Goal: Check status: Check status

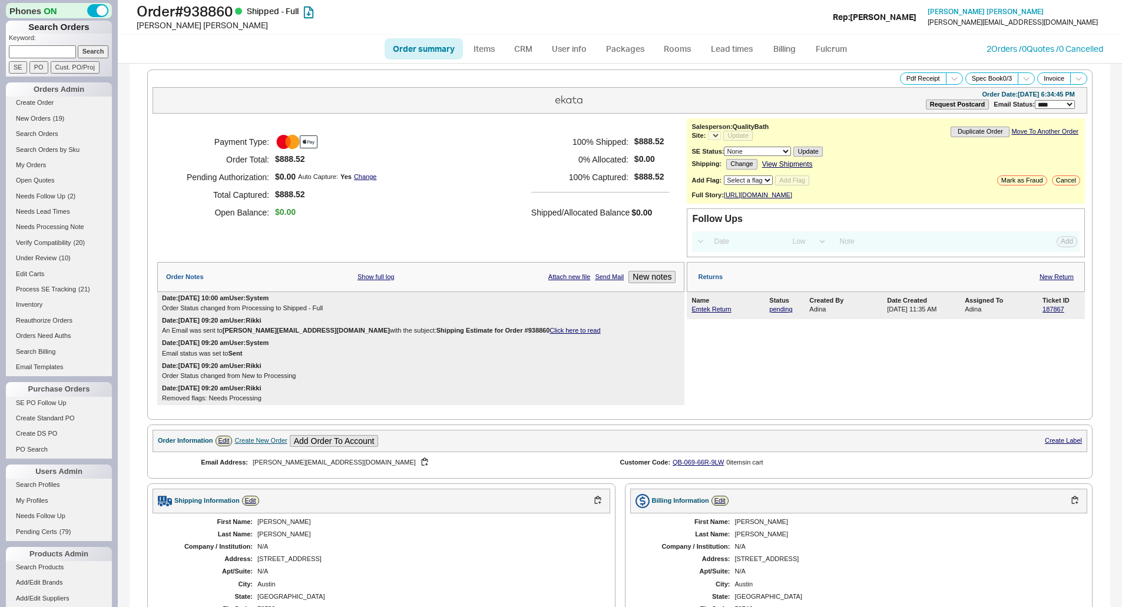
select select "LOW"
select select "3"
select select "*"
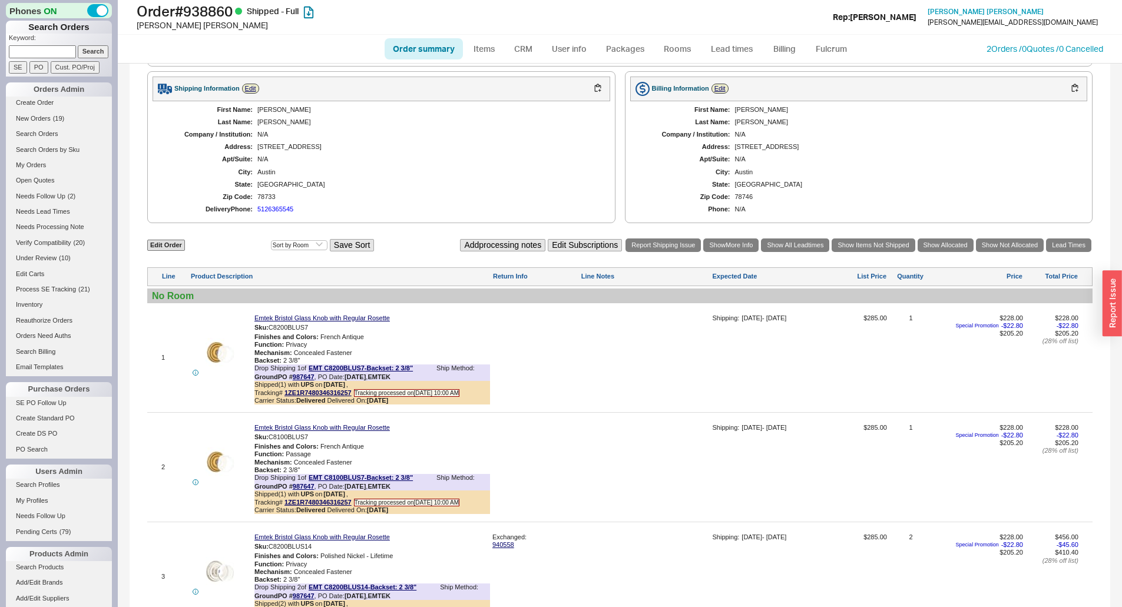
scroll to position [598, 0]
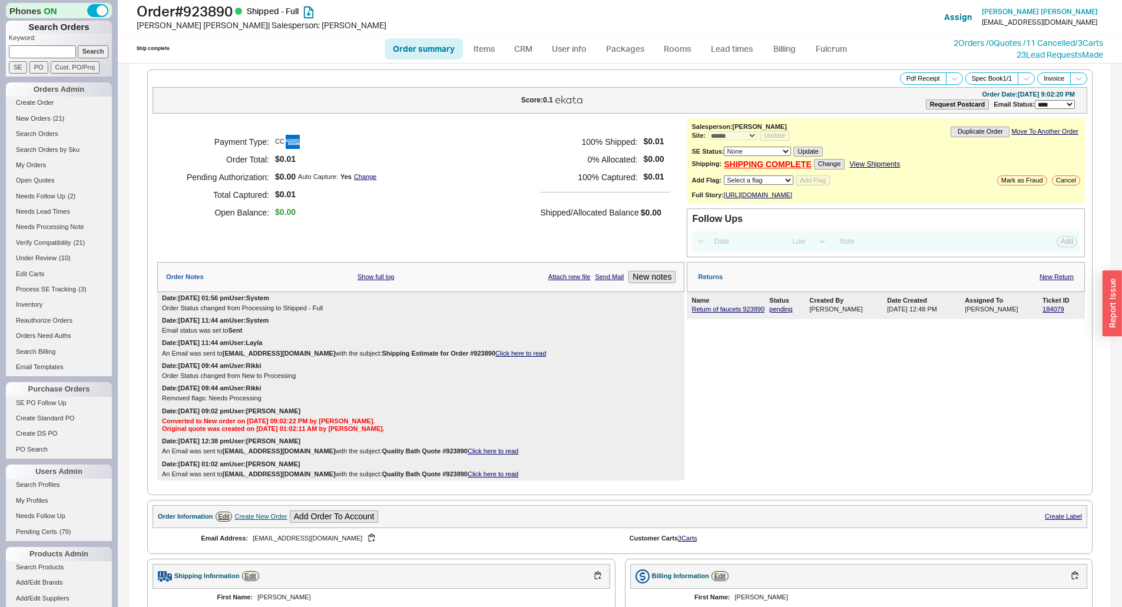
select select "*"
select select "LOW"
select select "3"
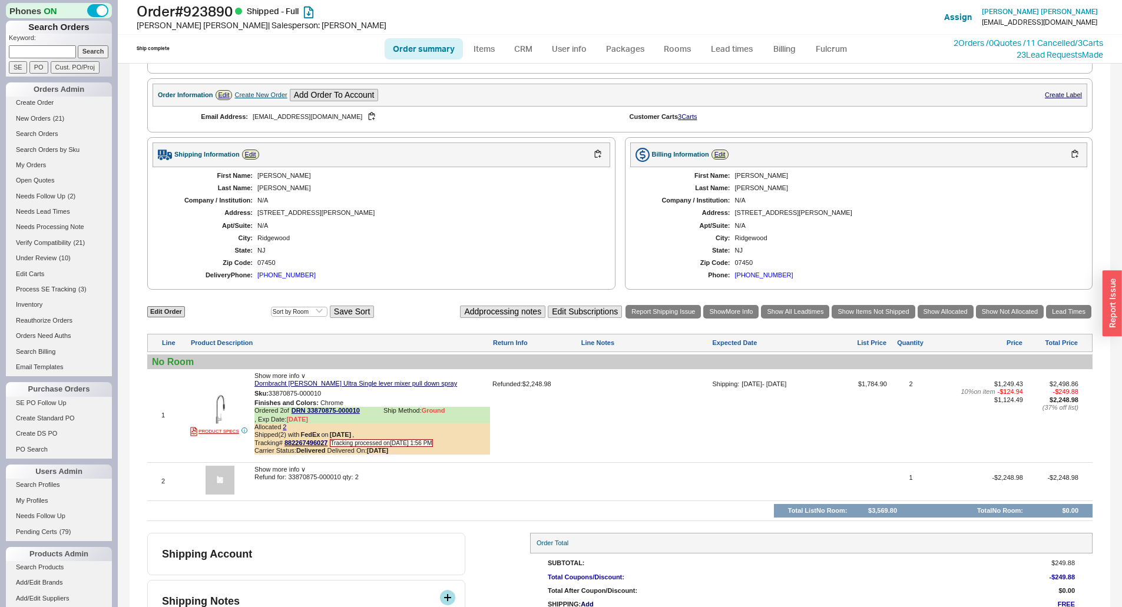
scroll to position [477, 0]
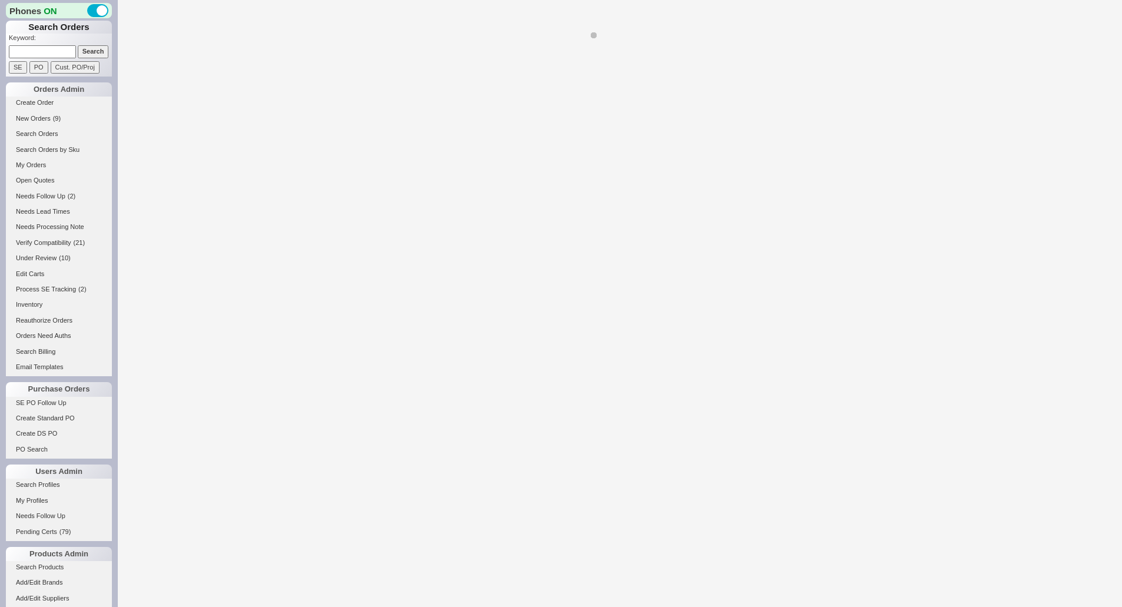
select select "*"
select select "LOW"
select select "3"
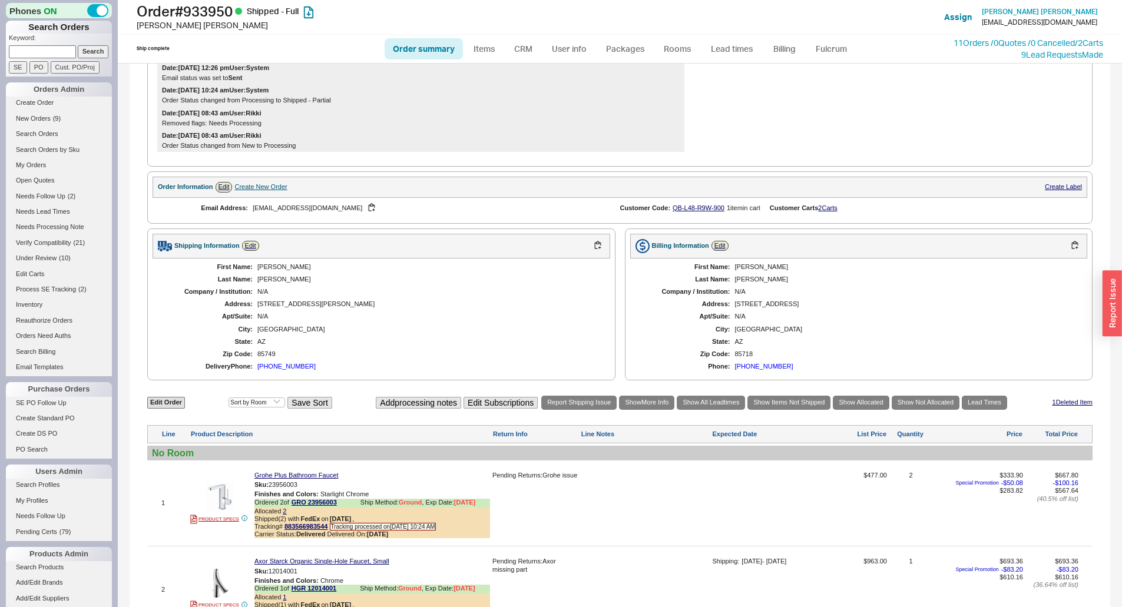
scroll to position [353, 0]
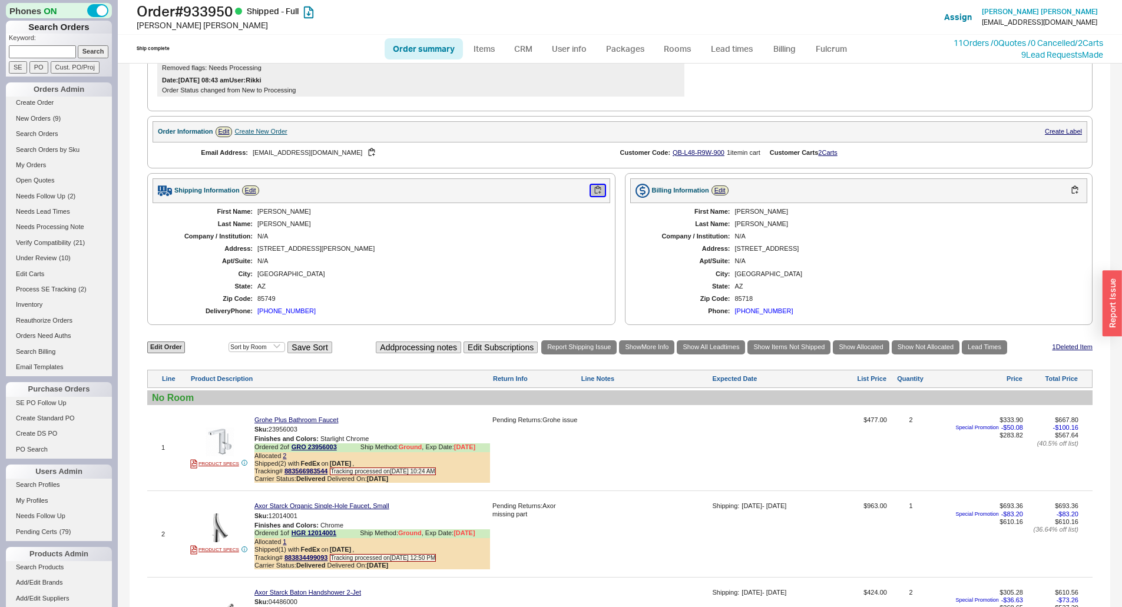
click at [595, 196] on button "button" at bounding box center [598, 190] width 14 height 11
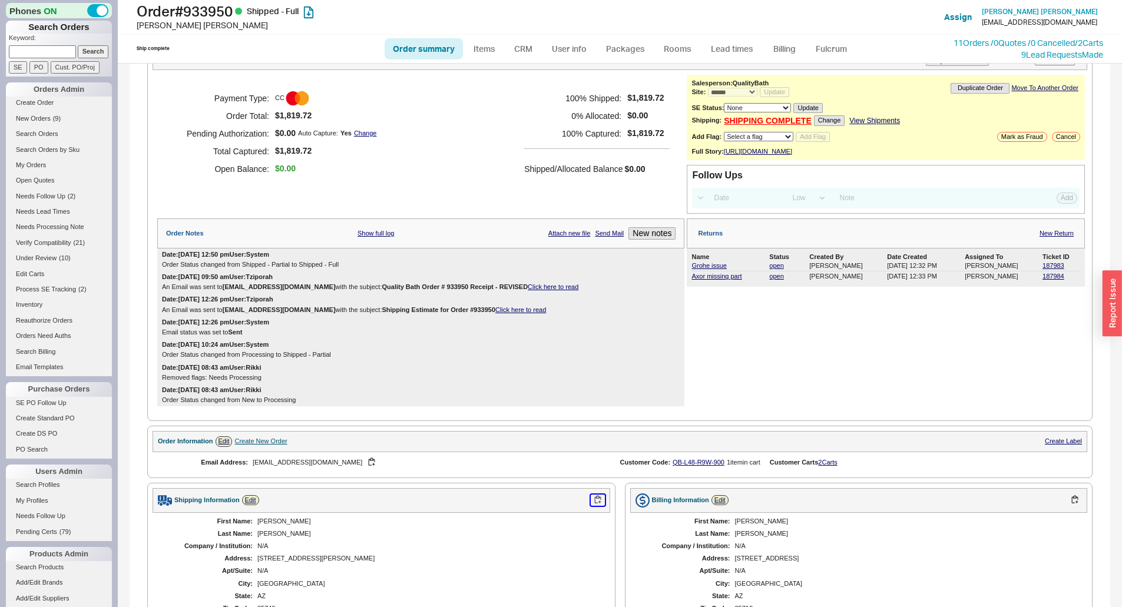
scroll to position [0, 0]
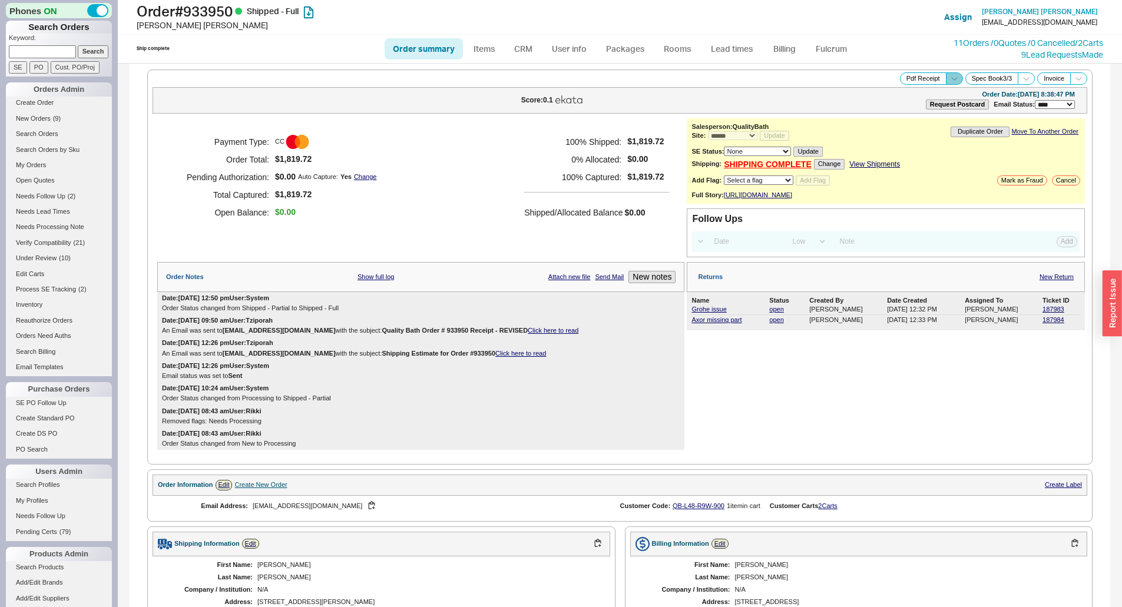
click at [950, 80] on icon at bounding box center [954, 78] width 9 height 9
click at [909, 117] on button "Warranty Receipt" at bounding box center [912, 120] width 79 height 14
drag, startPoint x: 943, startPoint y: 77, endPoint x: 940, endPoint y: 83, distance: 6.6
click at [950, 77] on icon at bounding box center [954, 78] width 9 height 9
click at [901, 90] on button "Brand Pdf Receipt" at bounding box center [912, 92] width 79 height 14
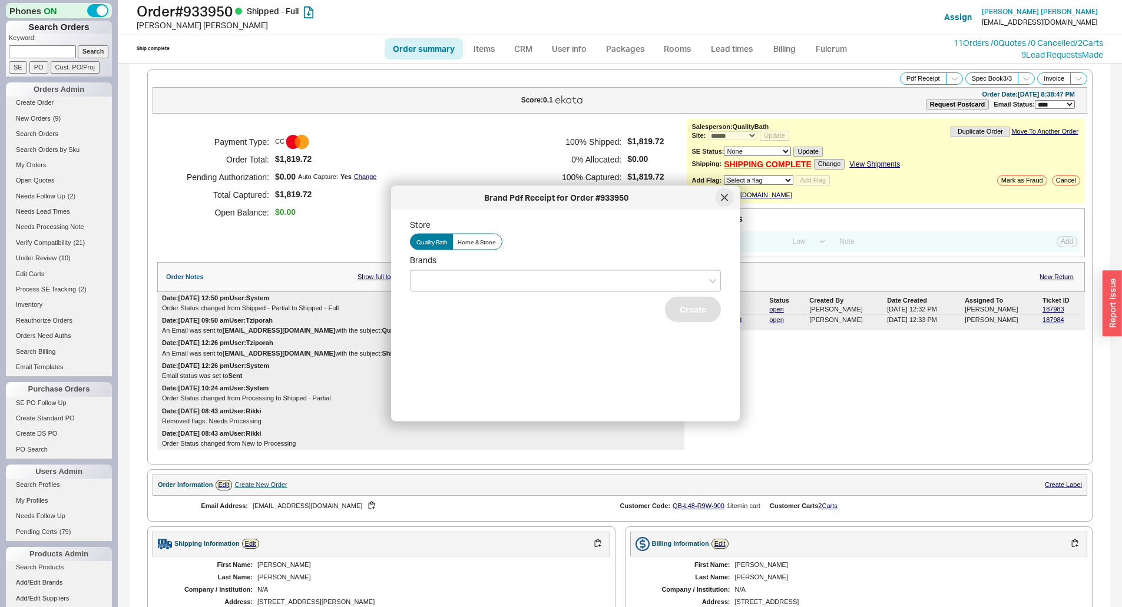
click at [733, 196] on div at bounding box center [724, 197] width 19 height 19
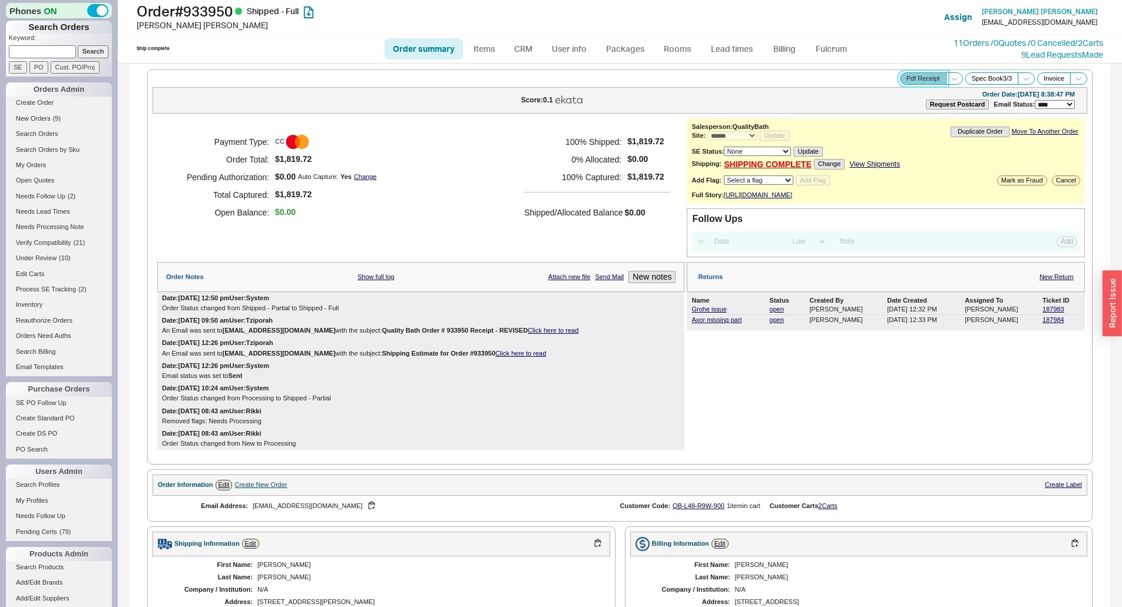
click at [910, 76] on button "Pdf Receipt" at bounding box center [923, 78] width 47 height 12
select select "LOW"
select select "3"
select select "*"
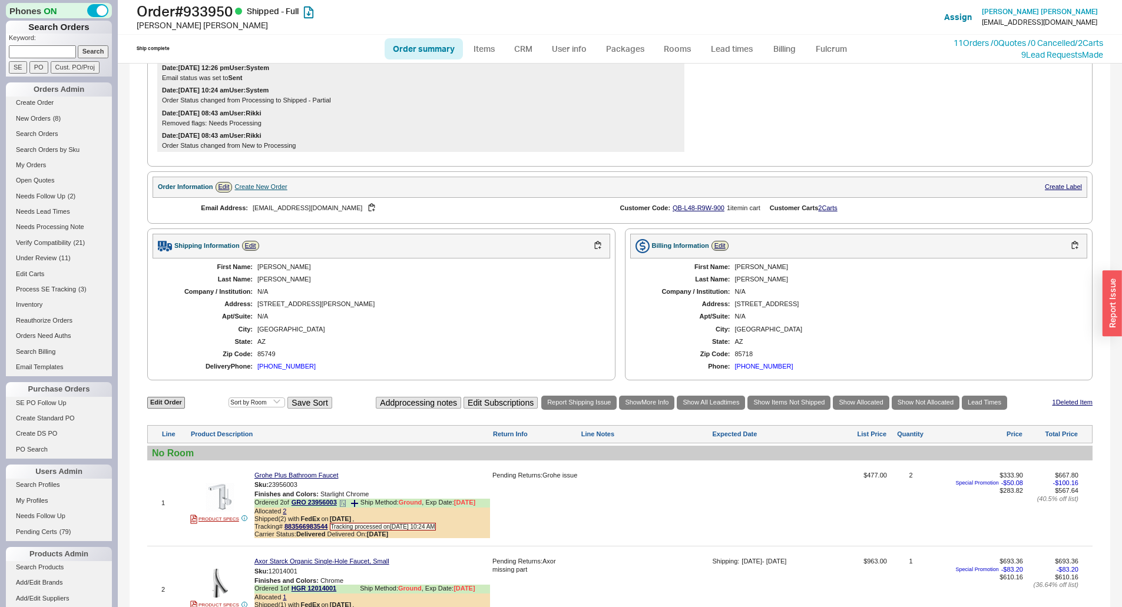
scroll to position [471, 0]
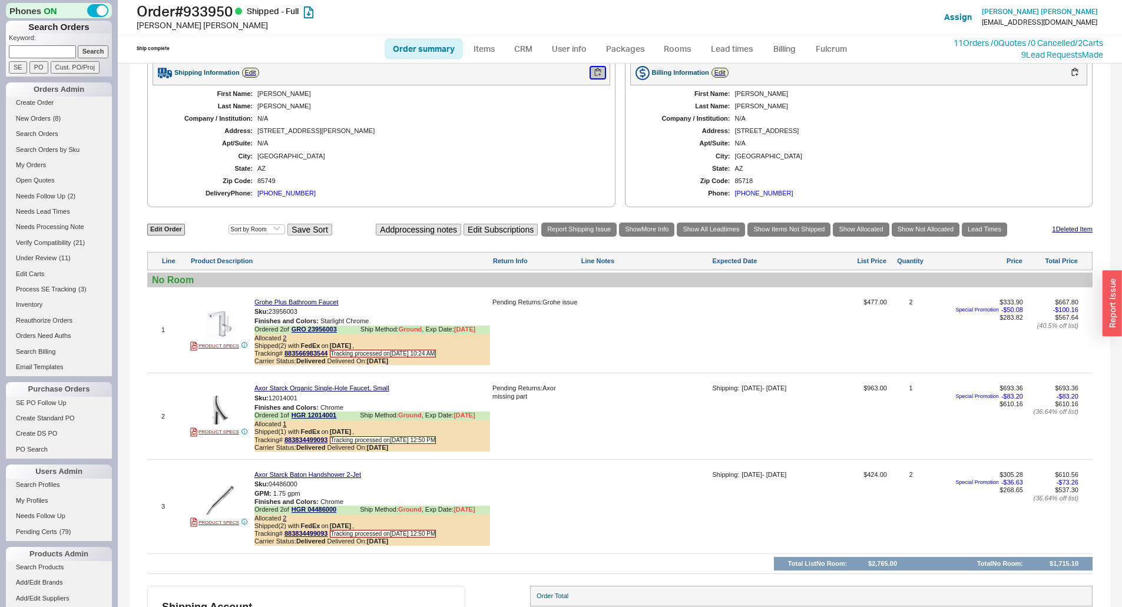
click at [593, 78] on button "button" at bounding box center [598, 72] width 14 height 11
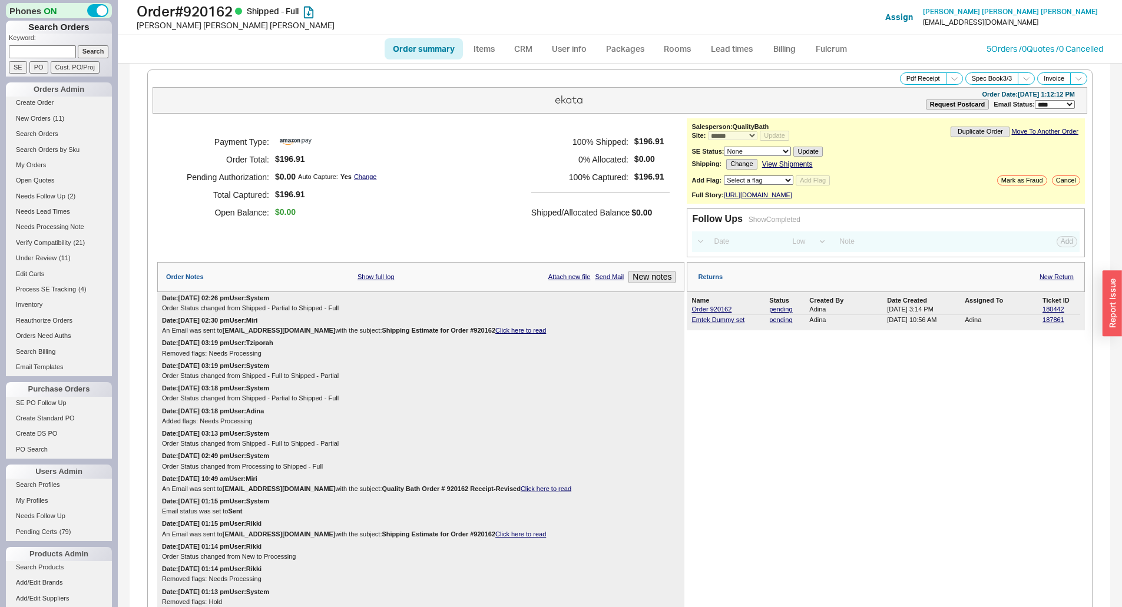
select select "*"
select select "LOW"
select select "3"
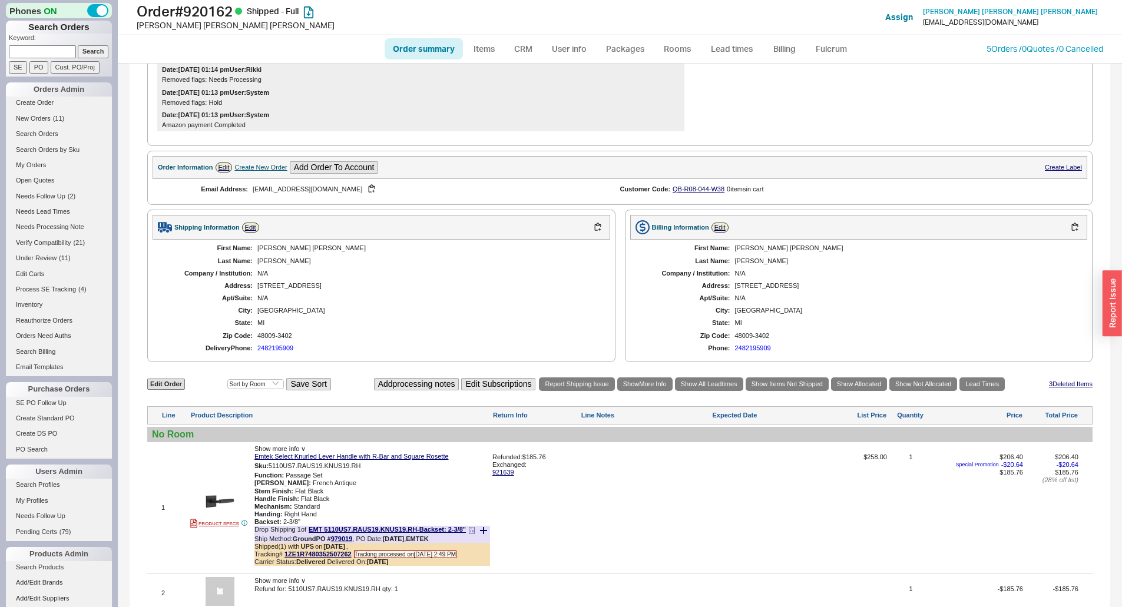
scroll to position [648, 0]
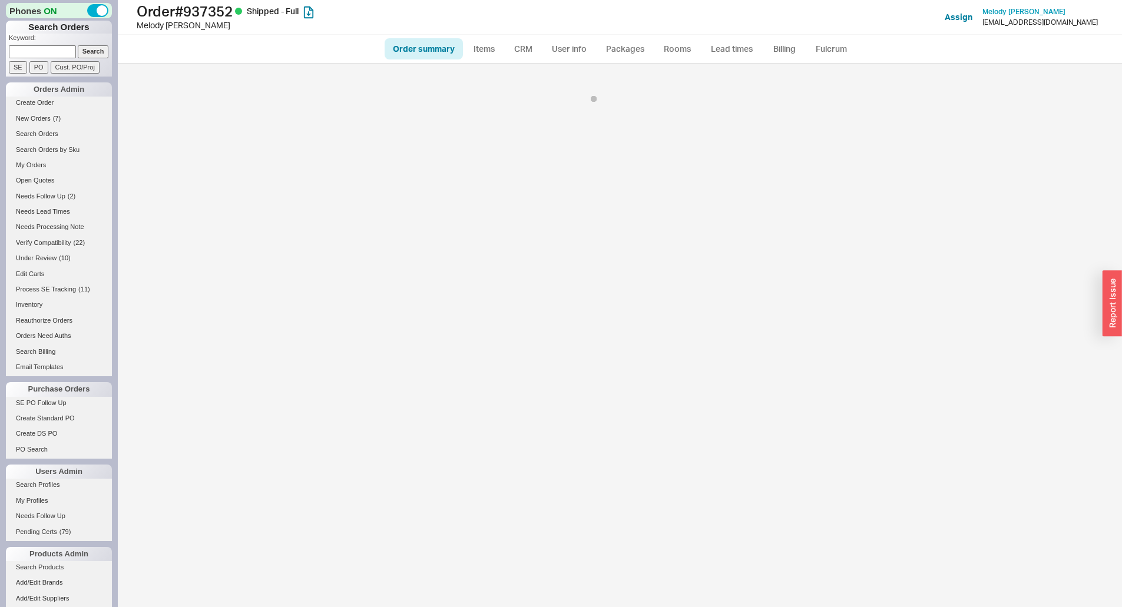
select select "*"
select select "LOW"
select select "3"
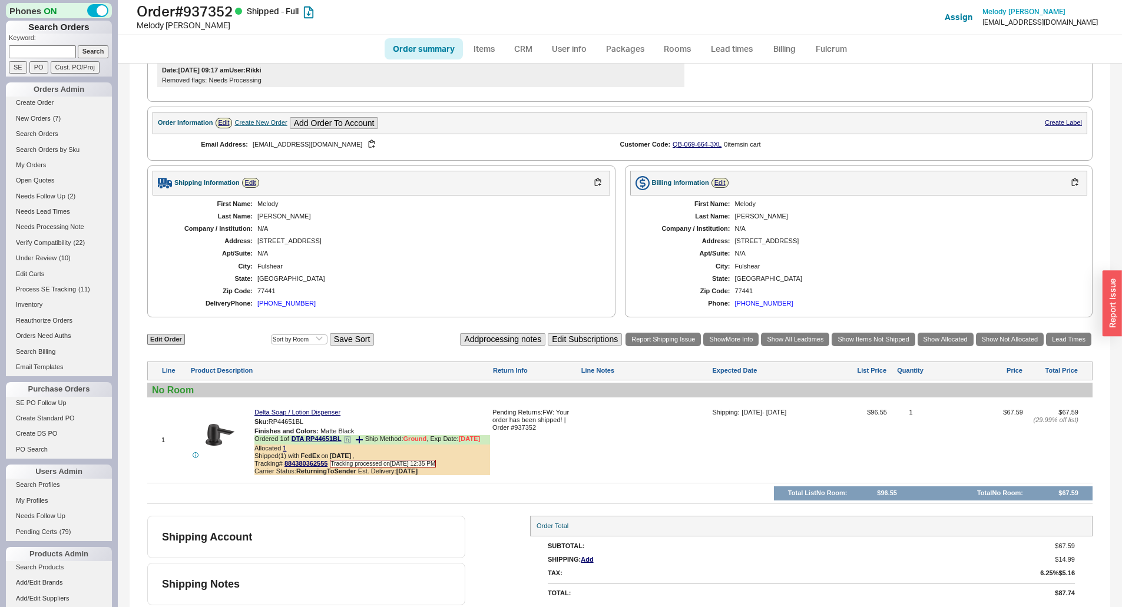
scroll to position [330, 0]
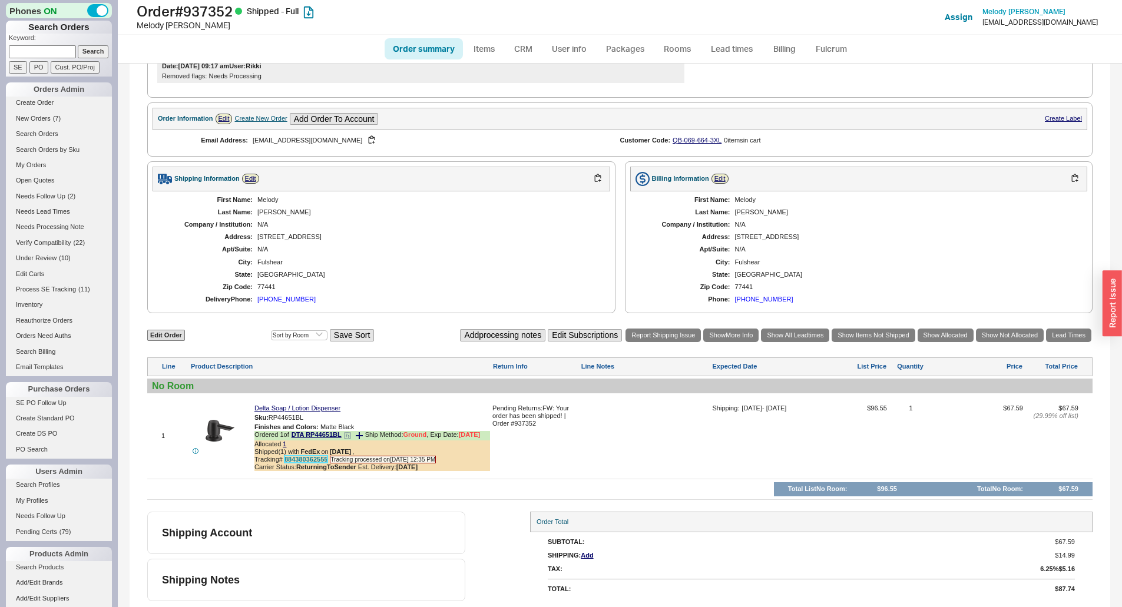
click at [320, 459] on link "884380362555" at bounding box center [306, 459] width 43 height 7
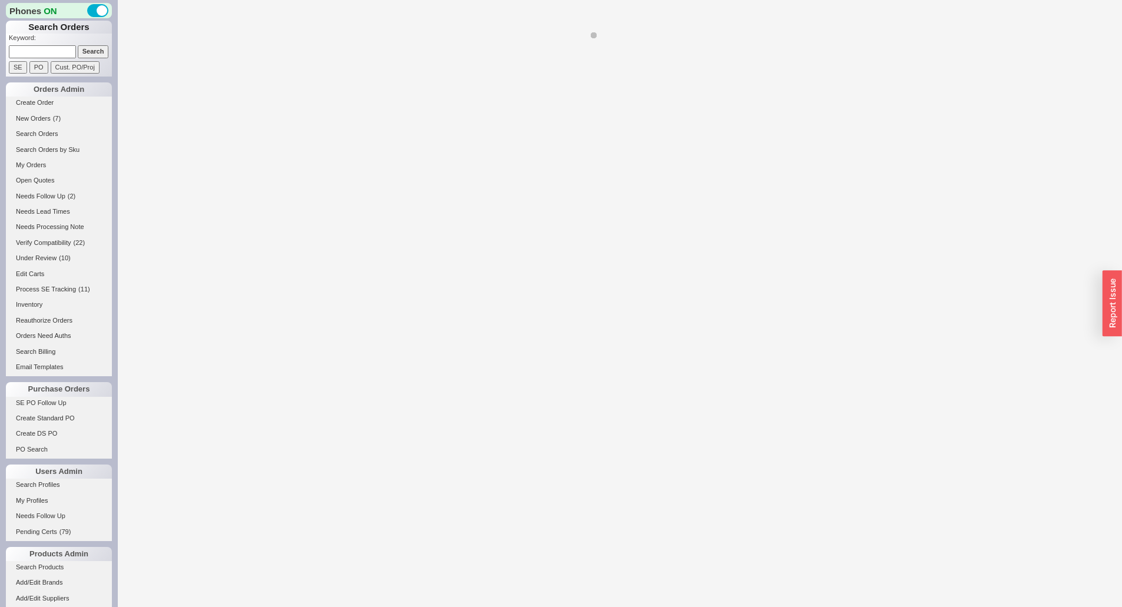
select select "**"
select select "LOW"
select select "2"
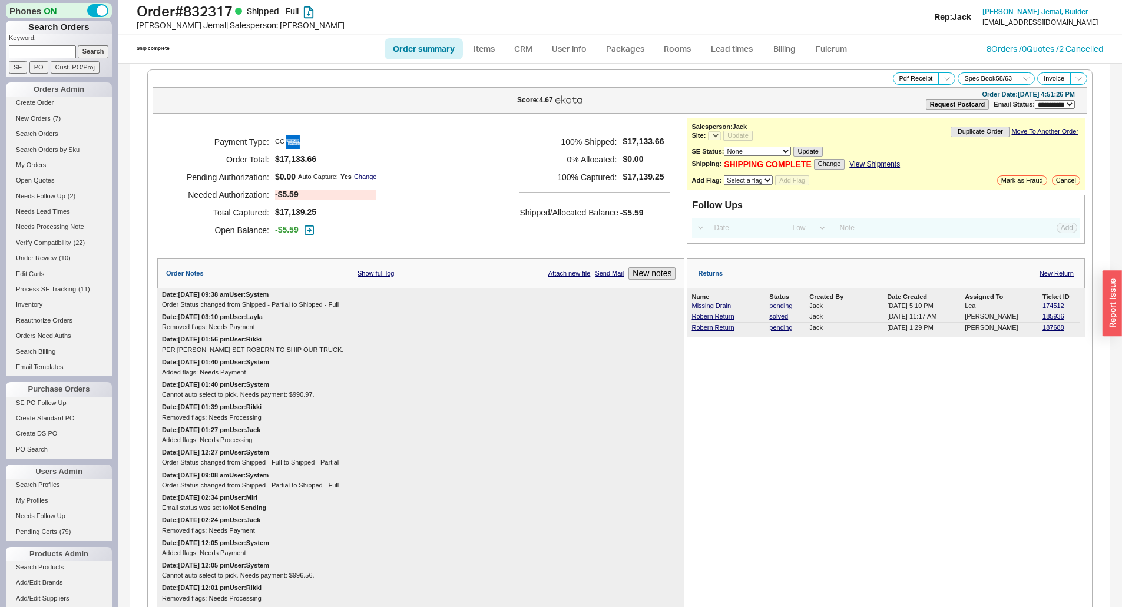
select select "*"
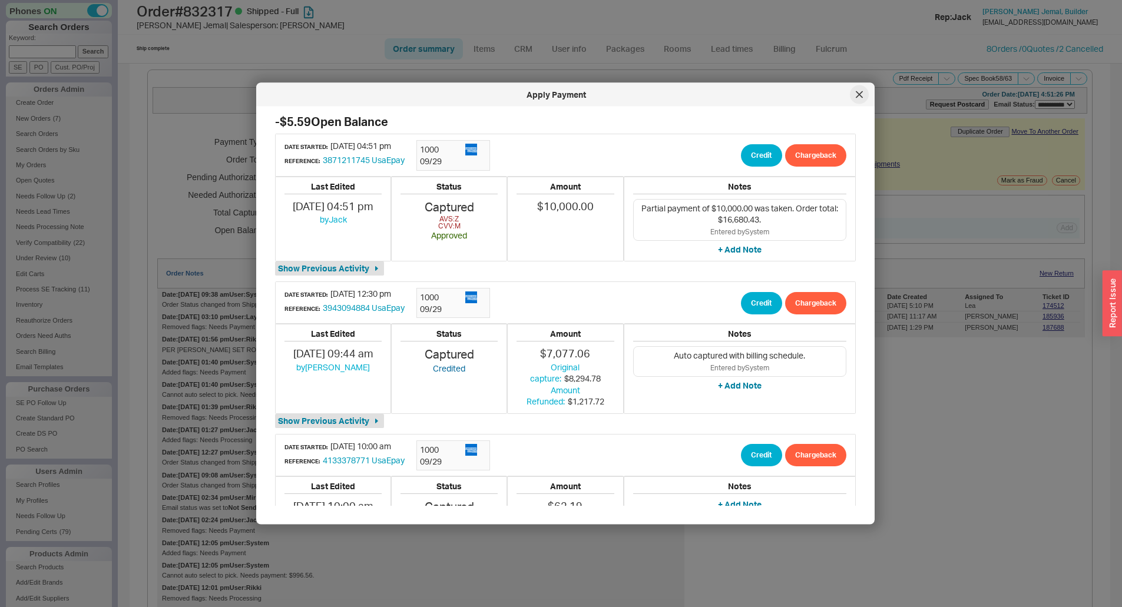
click at [860, 97] on icon at bounding box center [859, 94] width 7 height 7
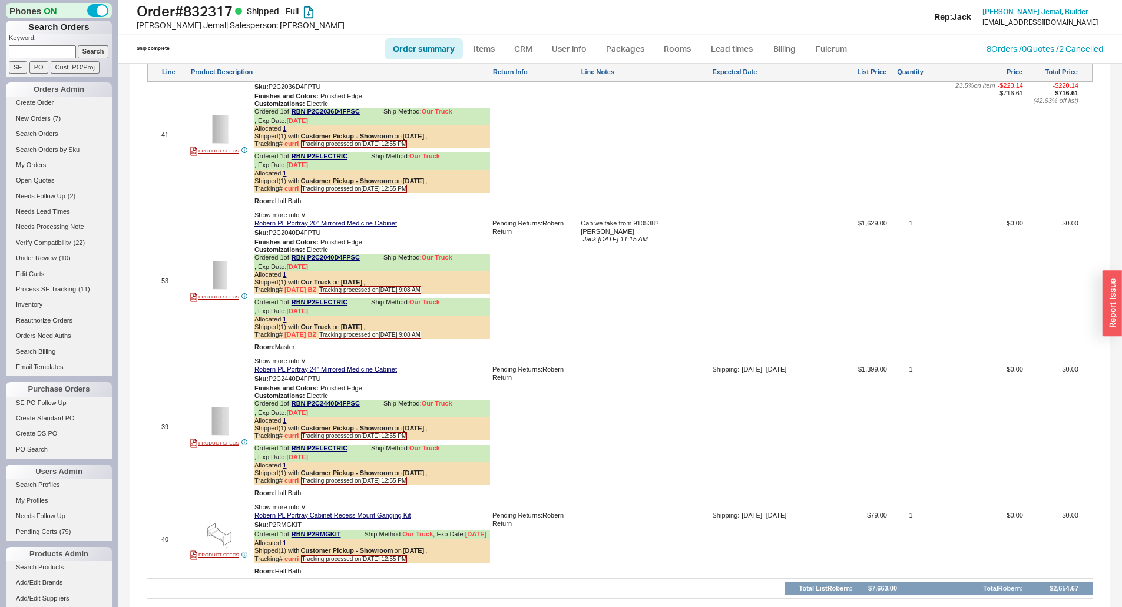
scroll to position [7465, 0]
